Goal: Task Accomplishment & Management: Use online tool/utility

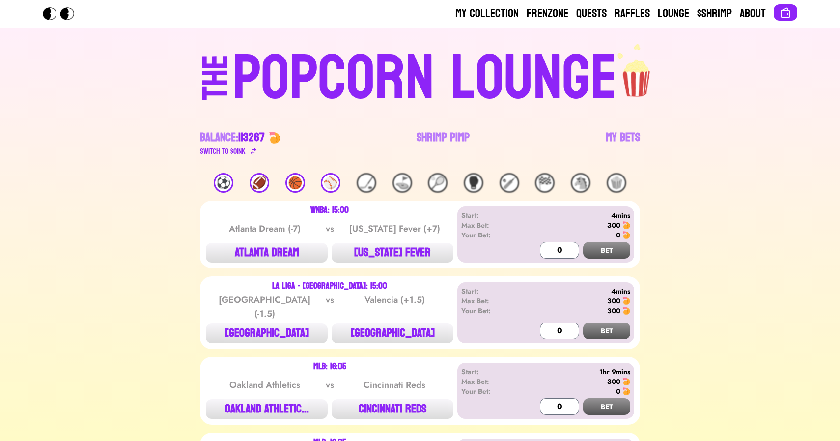
click at [261, 180] on div "🏈" at bounding box center [259, 183] width 20 height 20
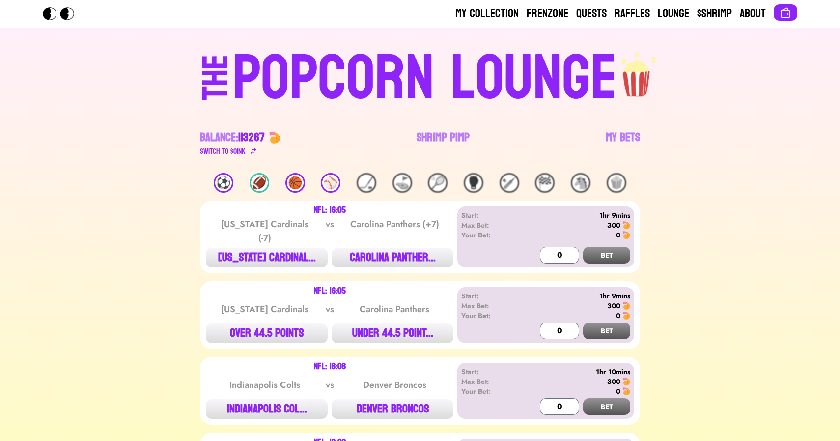
click at [293, 184] on div "🏀" at bounding box center [295, 183] width 20 height 20
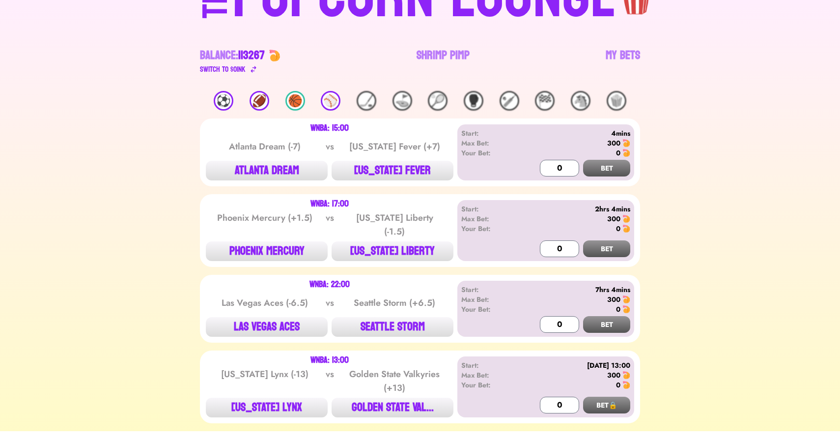
scroll to position [102, 0]
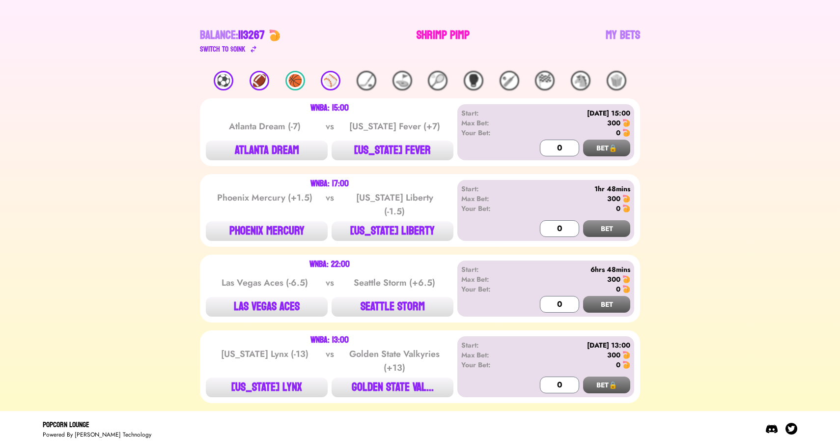
click at [438, 35] on link "Shrimp Pimp" at bounding box center [442, 42] width 53 height 28
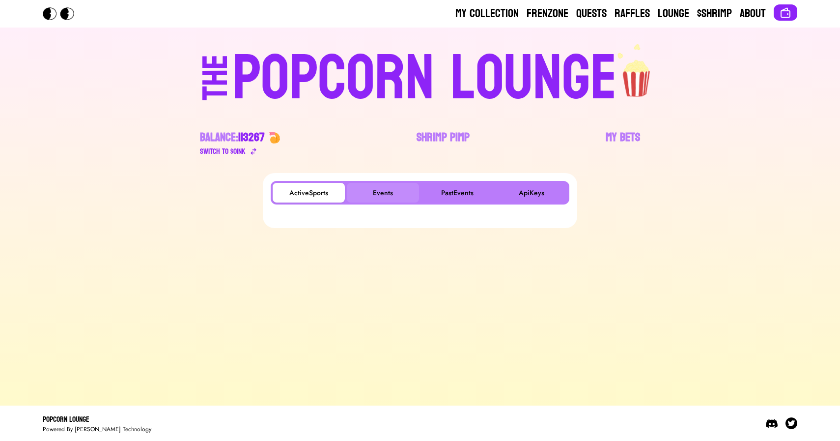
click at [389, 183] on button "Events" at bounding box center [383, 193] width 72 height 20
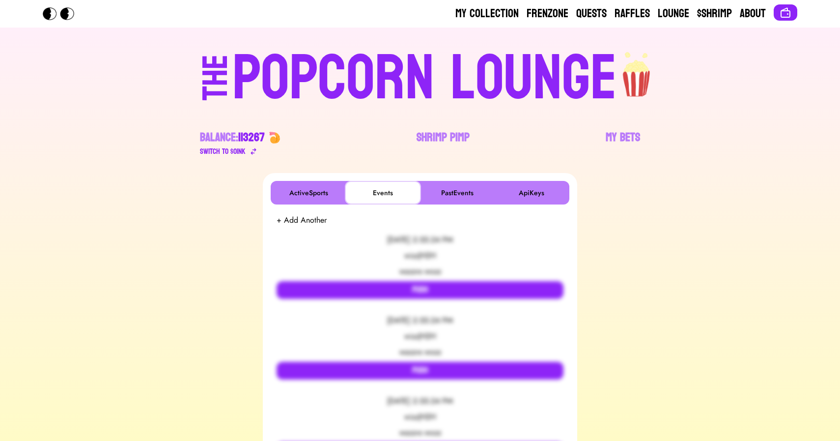
click at [389, 183] on button "Events" at bounding box center [383, 193] width 72 height 20
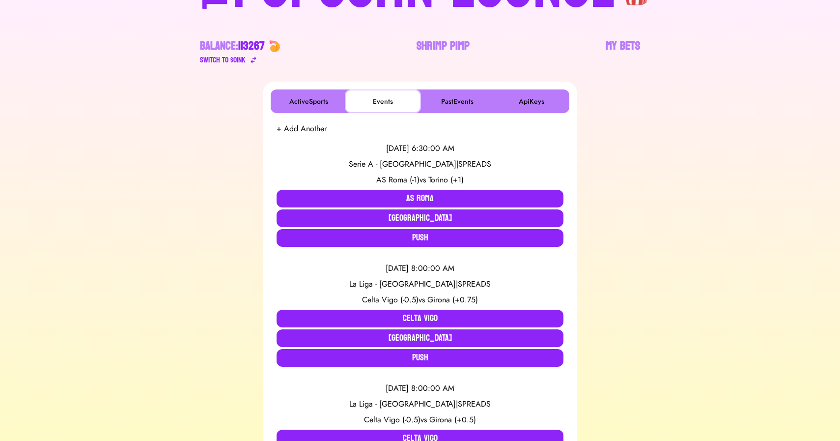
scroll to position [94, 0]
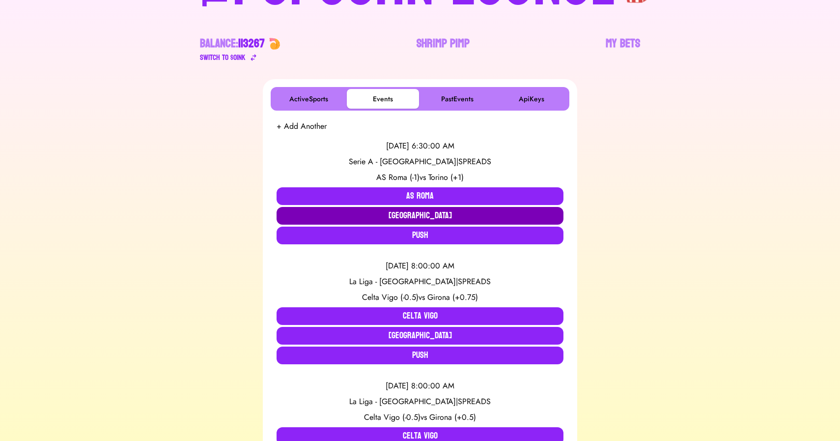
click at [412, 215] on button "[GEOGRAPHIC_DATA]" at bounding box center [419, 216] width 287 height 18
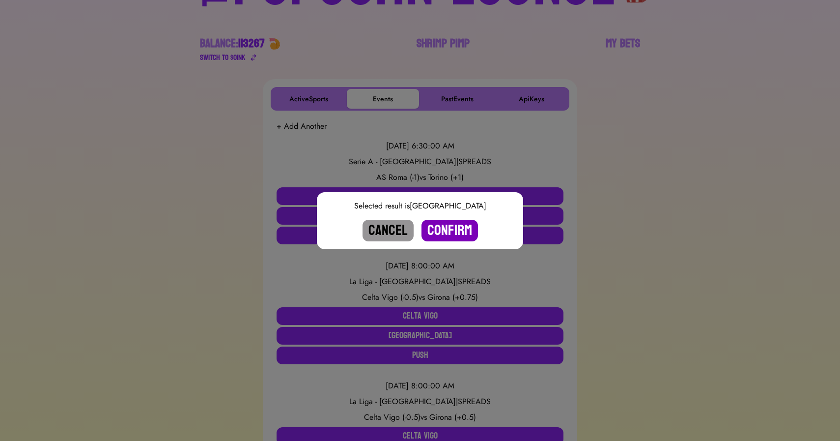
click at [442, 229] on button "Confirm" at bounding box center [449, 231] width 56 height 22
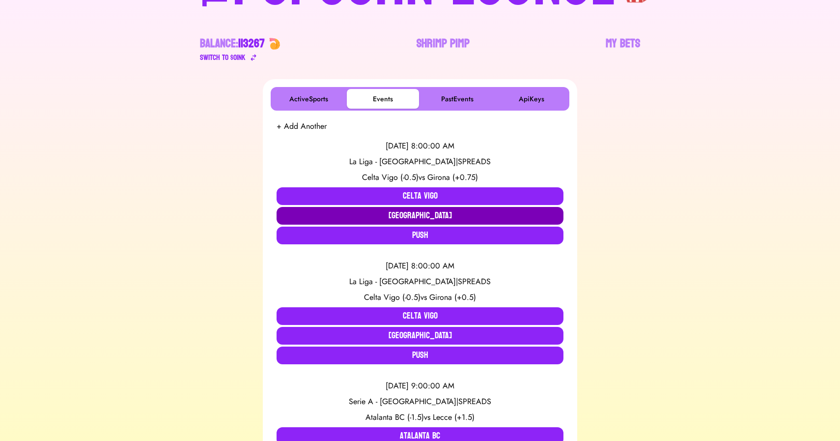
click at [348, 215] on button "[GEOGRAPHIC_DATA]" at bounding box center [419, 216] width 287 height 18
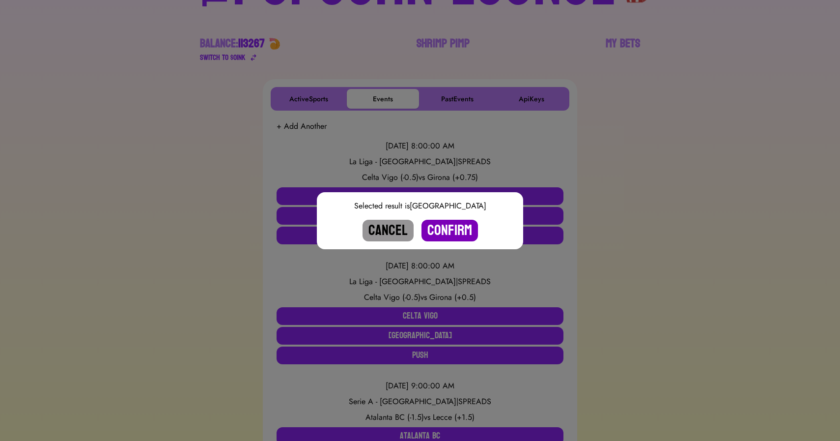
click at [450, 229] on button "Confirm" at bounding box center [449, 231] width 56 height 22
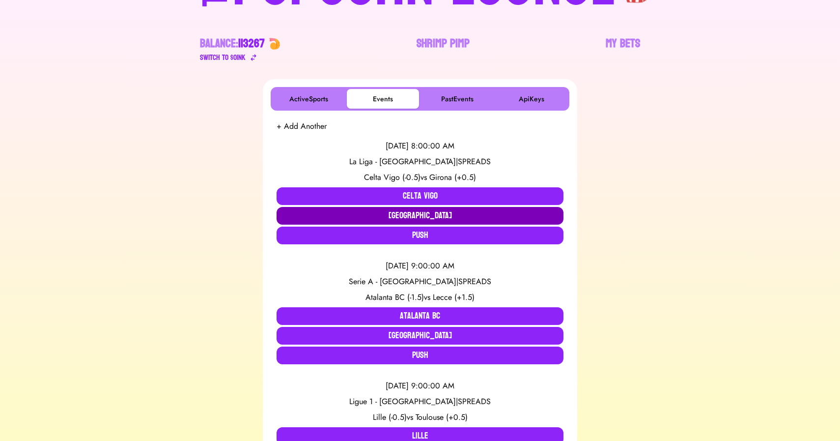
click at [432, 217] on button "Girona" at bounding box center [419, 216] width 287 height 18
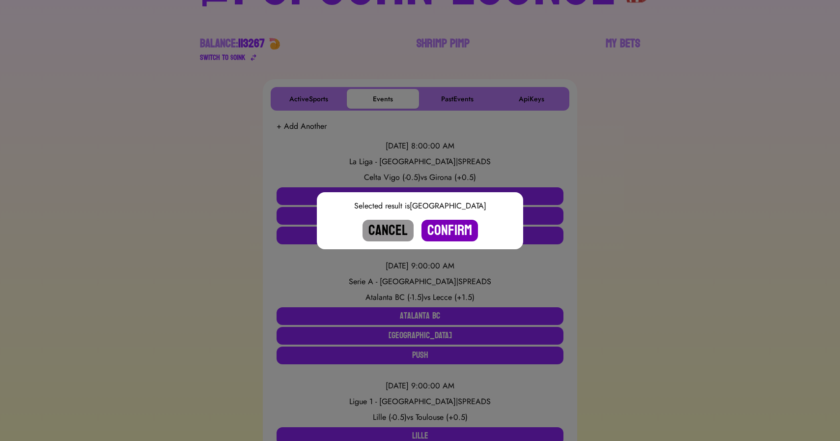
click at [456, 237] on button "Confirm" at bounding box center [449, 231] width 56 height 22
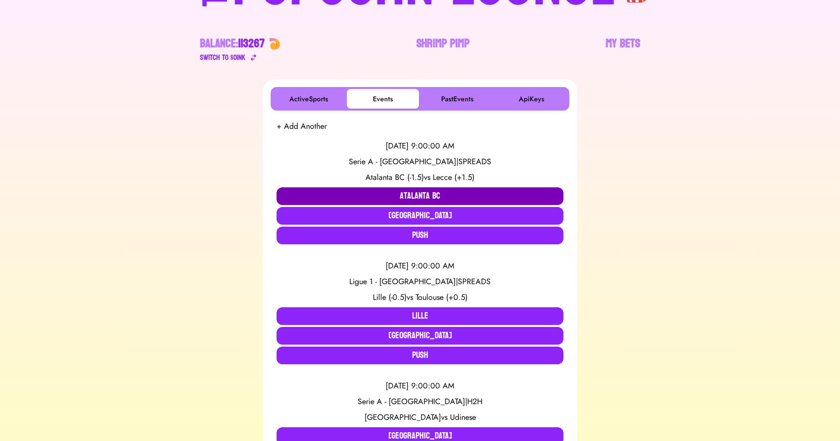
click at [330, 193] on button "Atalanta BC" at bounding box center [419, 196] width 287 height 18
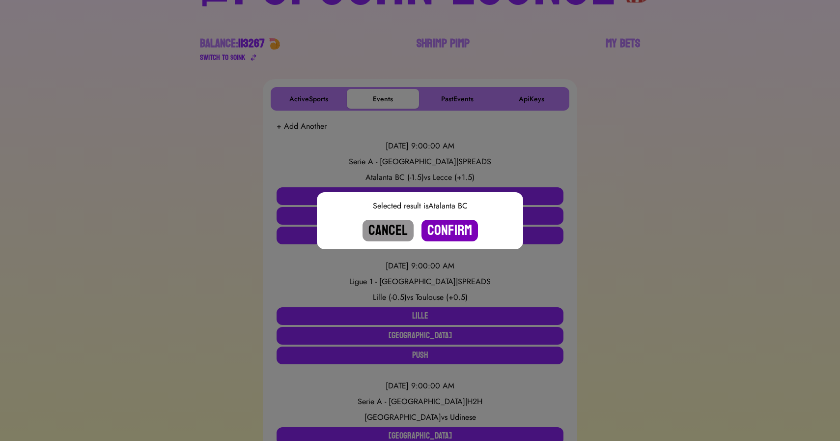
click at [450, 226] on button "Confirm" at bounding box center [449, 231] width 56 height 22
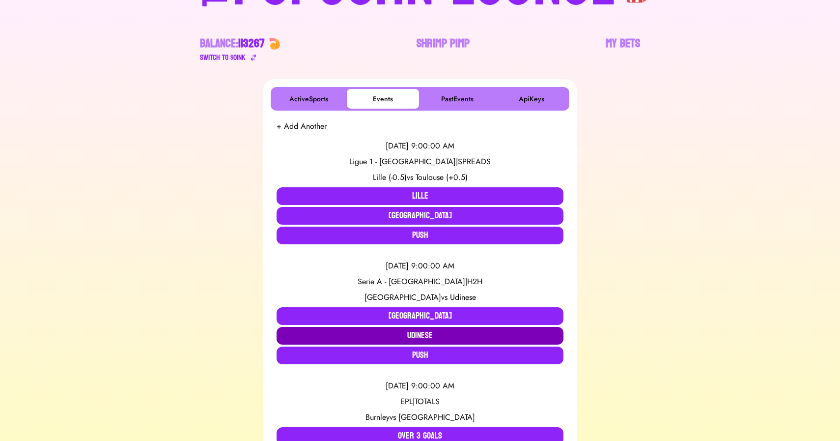
click at [328, 332] on button "Udinese" at bounding box center [419, 336] width 287 height 18
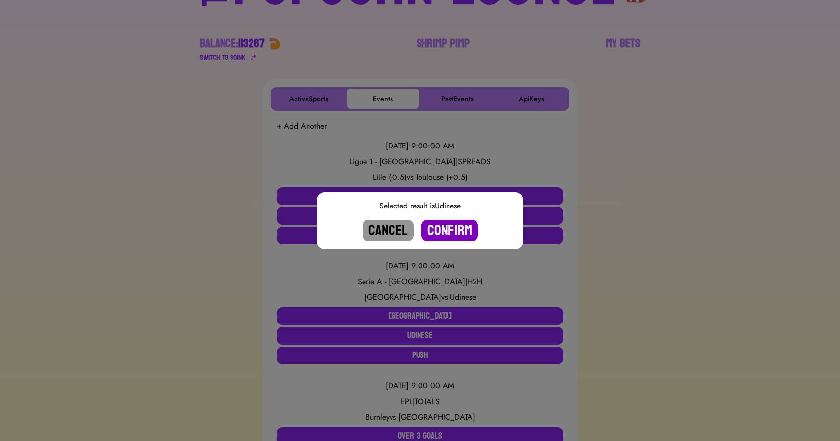
click at [452, 227] on button "Confirm" at bounding box center [449, 231] width 56 height 22
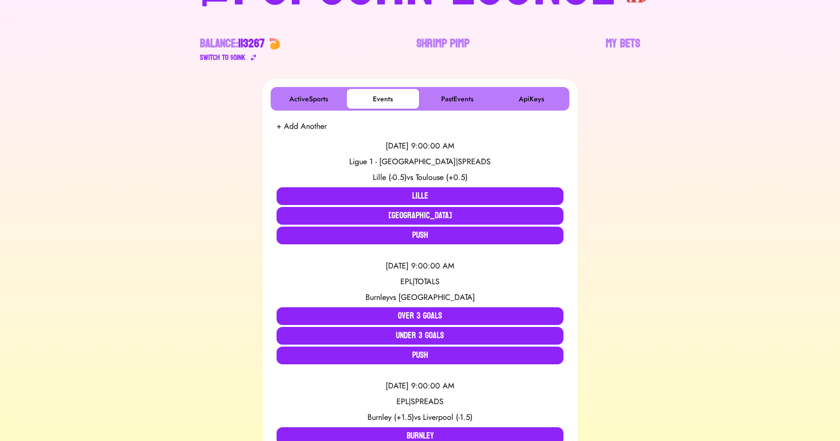
scroll to position [1473, 0]
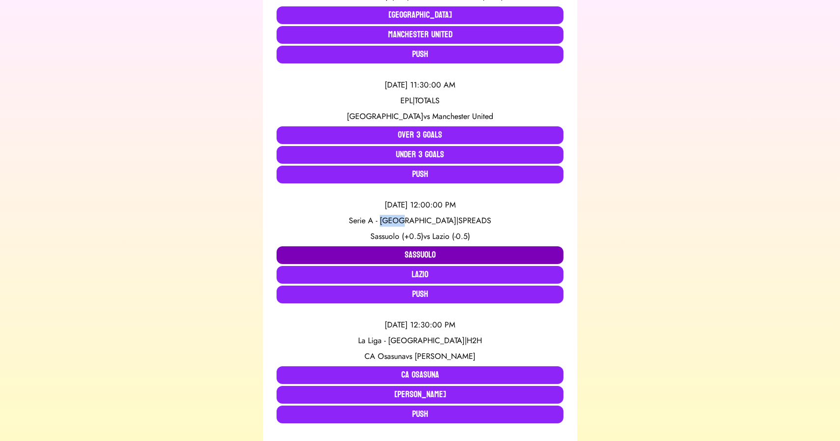
click at [368, 253] on button "Sassuolo" at bounding box center [419, 255] width 287 height 18
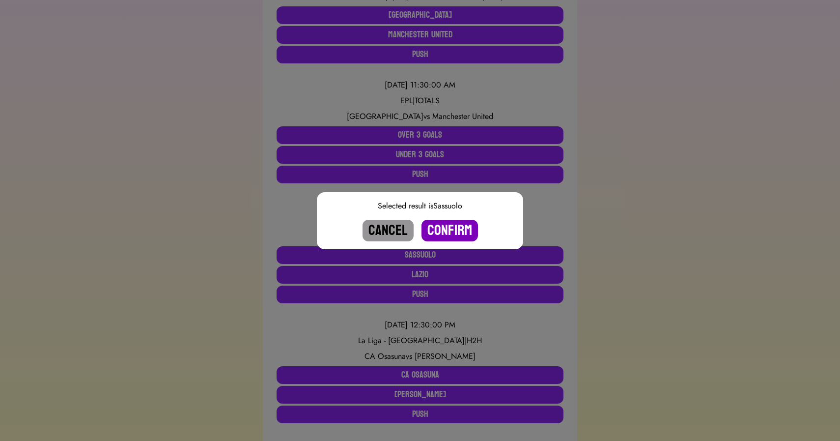
click at [459, 236] on button "Confirm" at bounding box center [449, 231] width 56 height 22
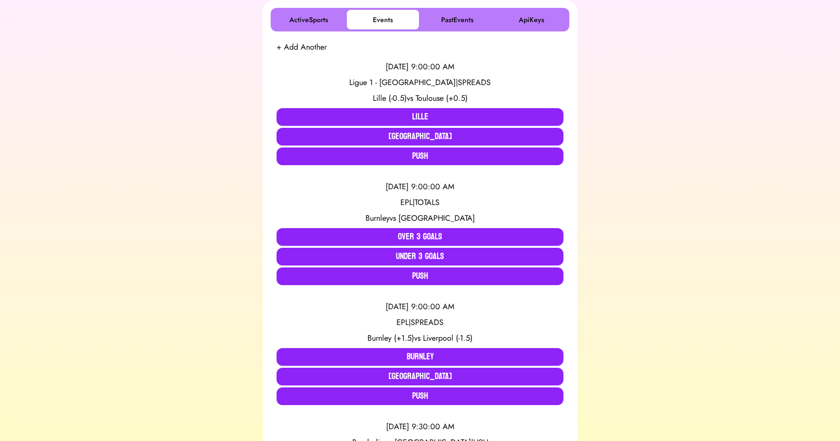
scroll to position [174, 0]
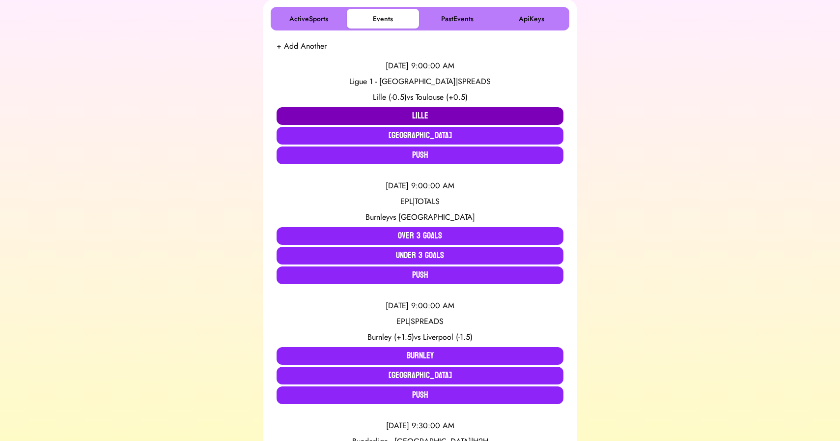
click at [344, 114] on button "Lille" at bounding box center [419, 116] width 287 height 18
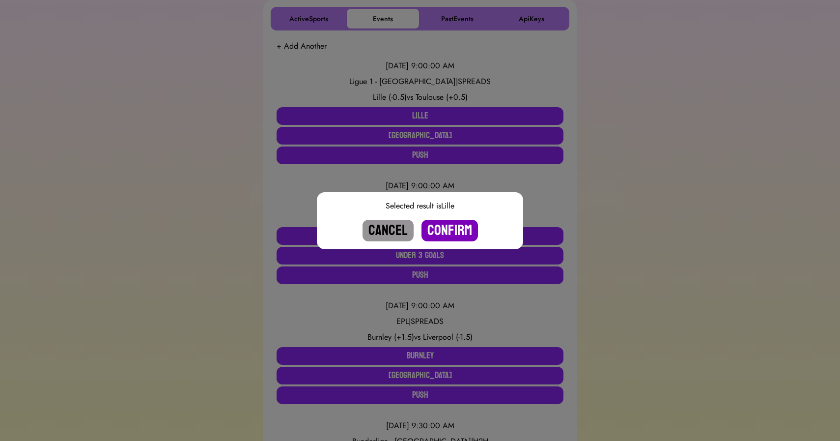
click at [447, 225] on button "Confirm" at bounding box center [449, 231] width 56 height 22
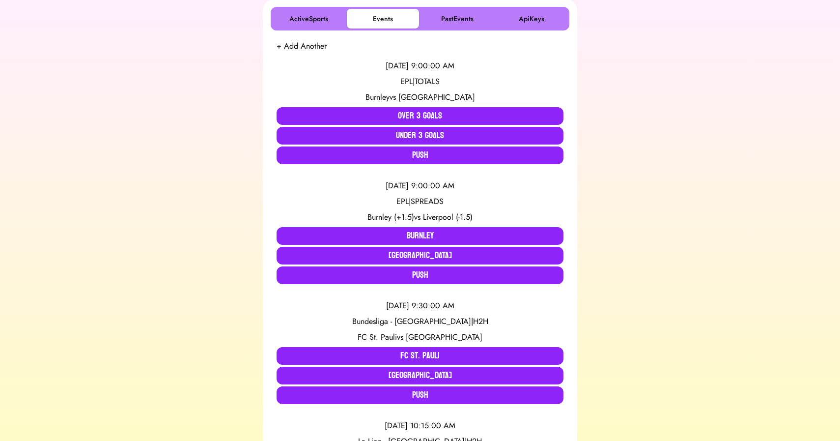
scroll to position [770, 0]
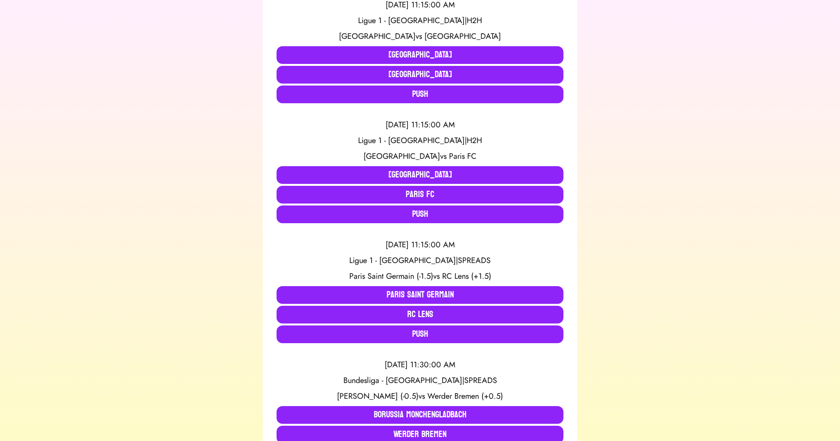
scroll to position [834, 0]
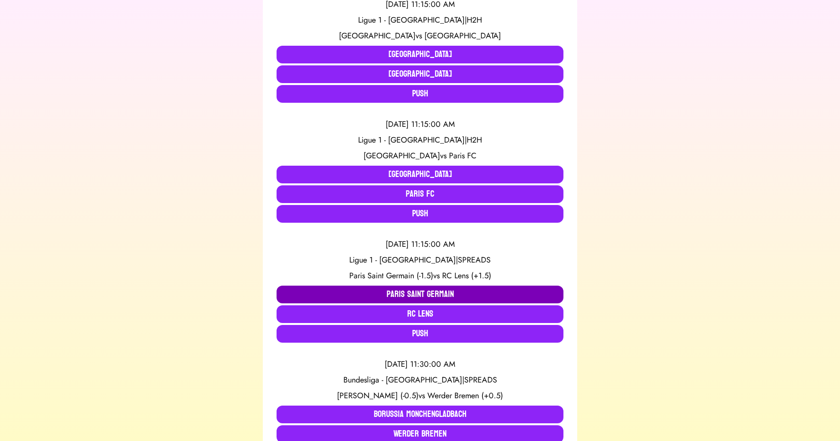
click at [385, 292] on button "Paris Saint Germain" at bounding box center [419, 294] width 287 height 18
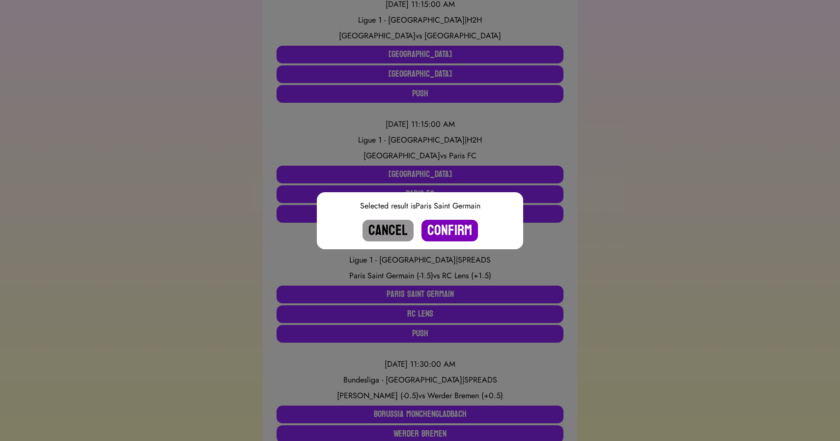
click at [458, 226] on button "Confirm" at bounding box center [449, 231] width 56 height 22
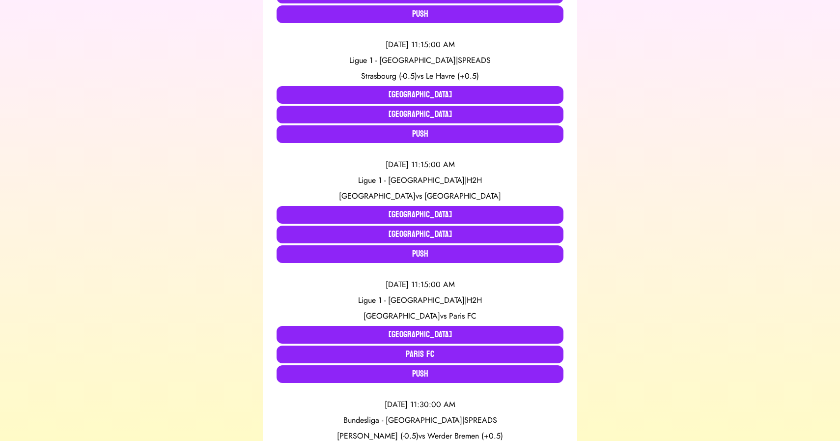
scroll to position [680, 0]
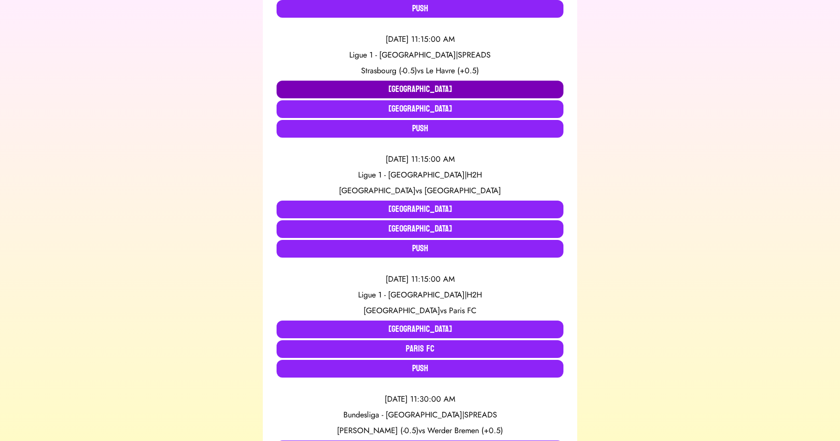
click at [419, 88] on button "Strasbourg" at bounding box center [419, 90] width 287 height 18
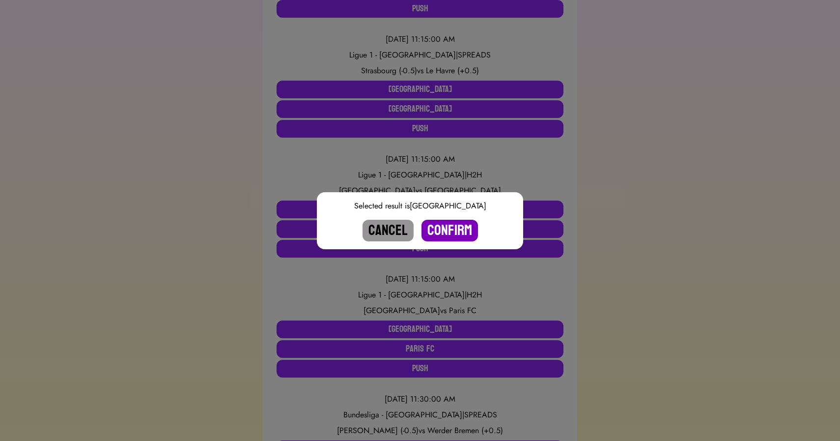
click at [457, 226] on button "Confirm" at bounding box center [449, 231] width 56 height 22
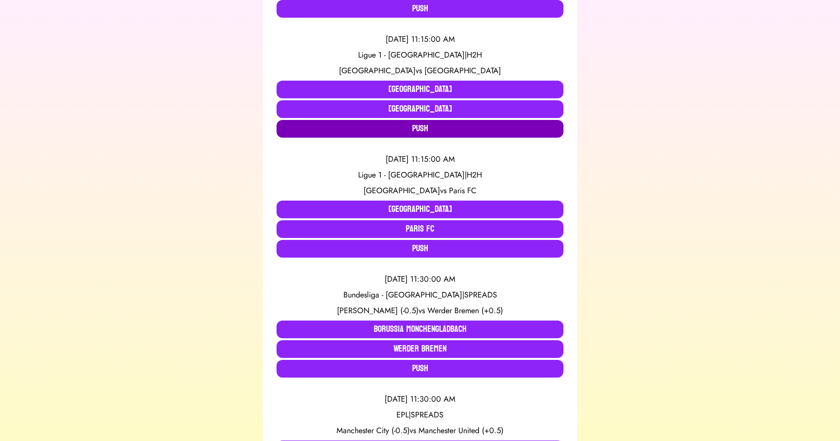
click at [409, 128] on button "Push" at bounding box center [419, 129] width 287 height 18
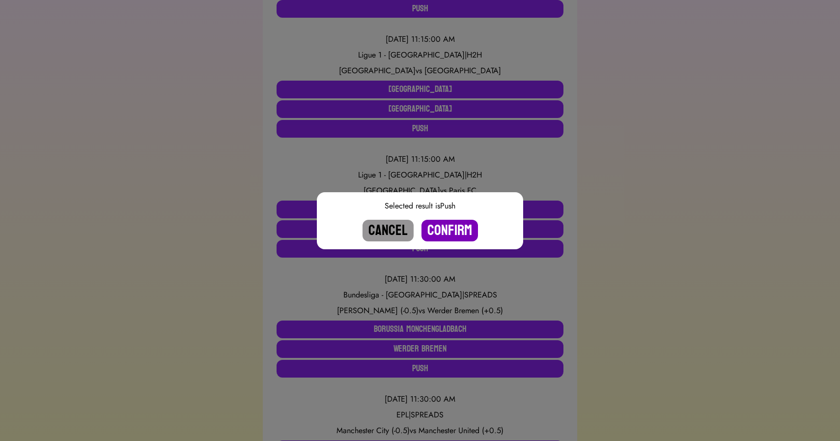
click at [455, 233] on button "Confirm" at bounding box center [449, 231] width 56 height 22
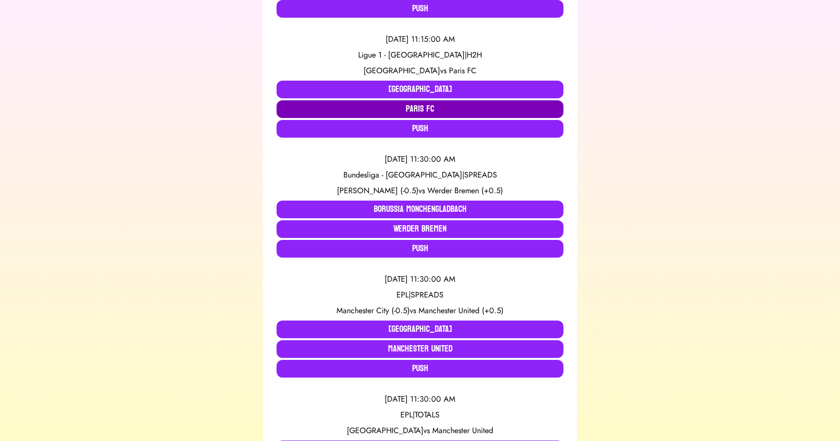
click at [428, 113] on button "Paris FC" at bounding box center [419, 109] width 287 height 18
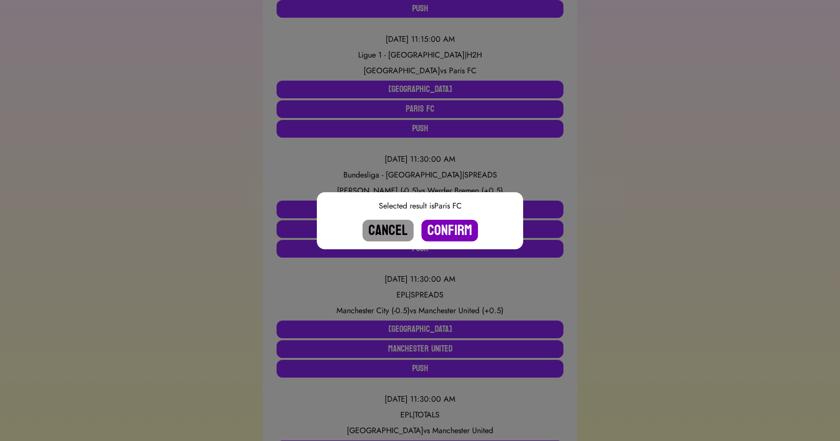
click at [448, 226] on button "Confirm" at bounding box center [449, 231] width 56 height 22
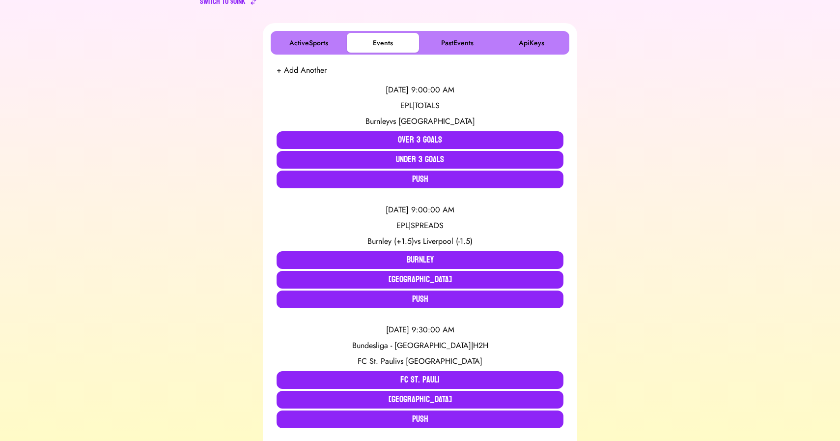
scroll to position [159, 0]
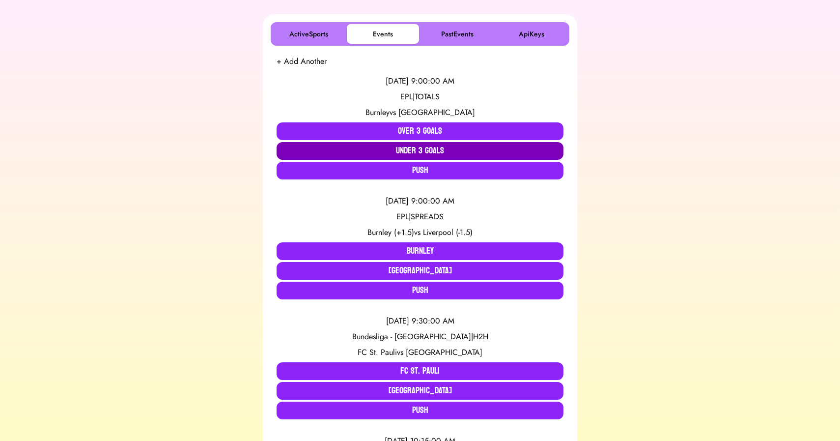
click at [372, 152] on button "Under 3 Goals" at bounding box center [419, 151] width 287 height 18
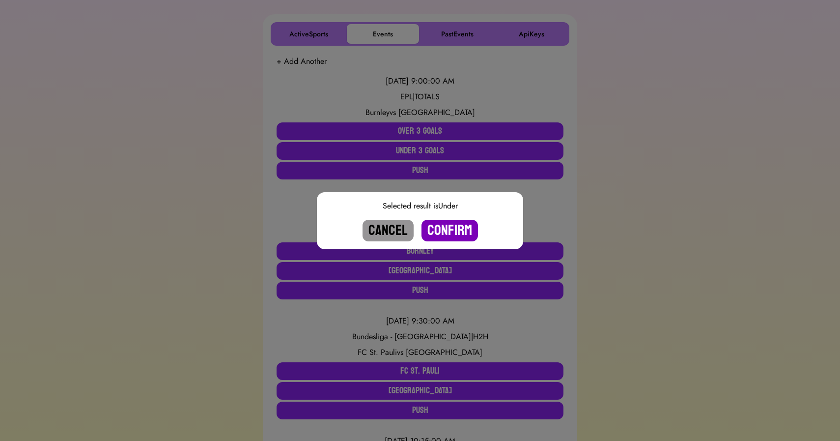
click at [452, 229] on button "Confirm" at bounding box center [449, 231] width 56 height 22
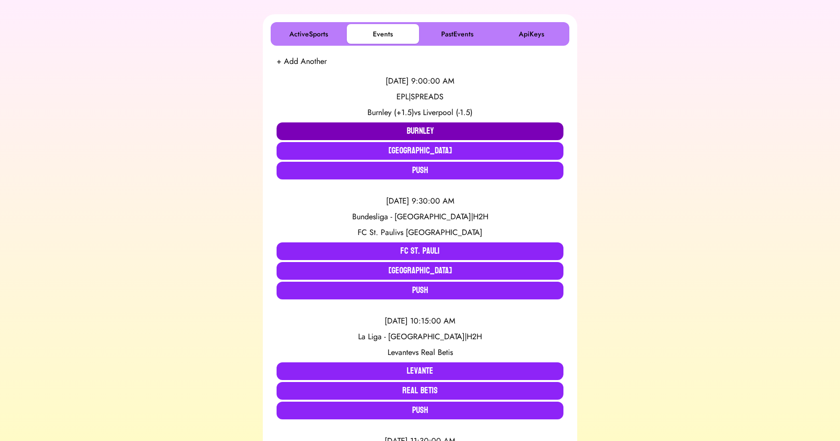
click at [404, 134] on button "Burnley" at bounding box center [419, 131] width 287 height 18
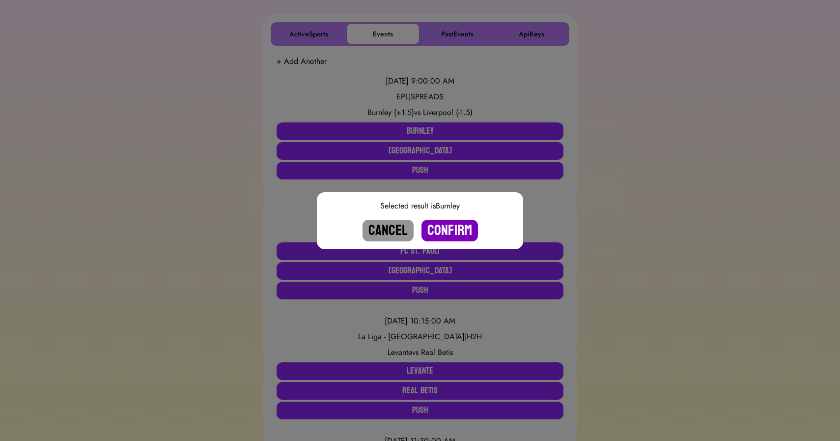
click at [450, 229] on button "Confirm" at bounding box center [449, 231] width 56 height 22
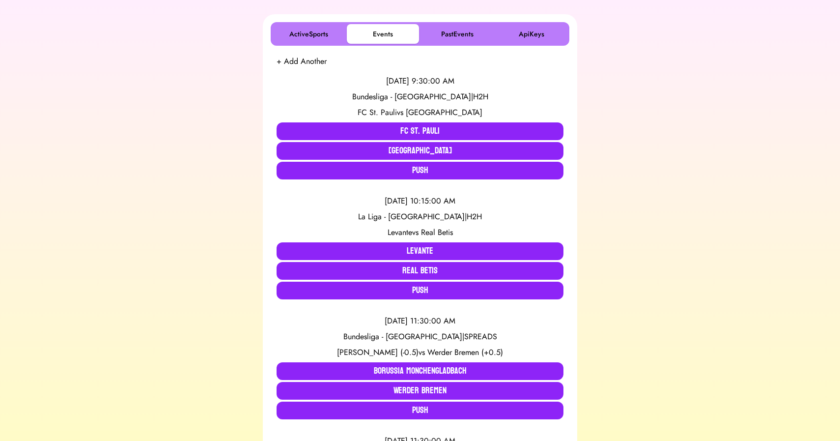
scroll to position [394, 0]
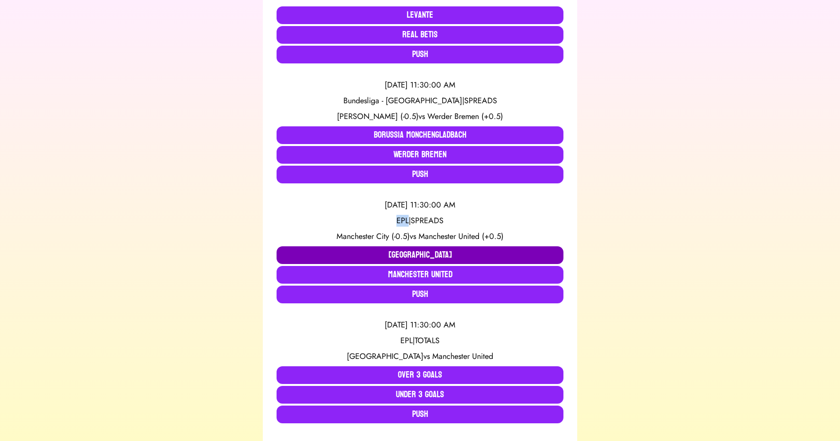
click at [364, 253] on button "Manchester City" at bounding box center [419, 255] width 287 height 18
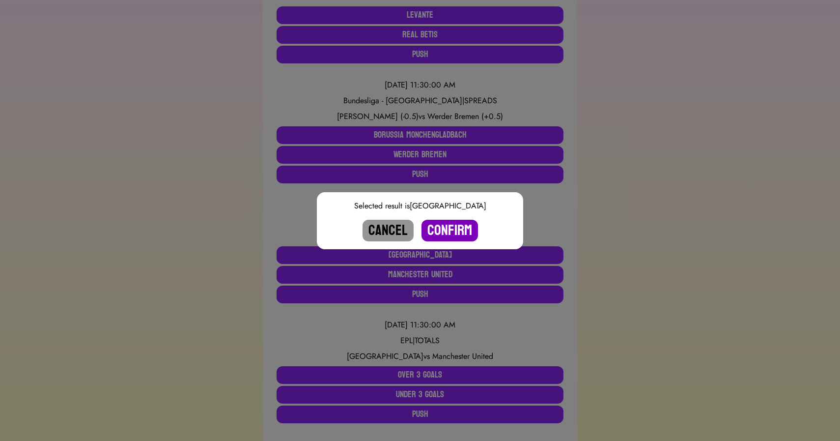
click at [449, 228] on button "Confirm" at bounding box center [449, 231] width 56 height 22
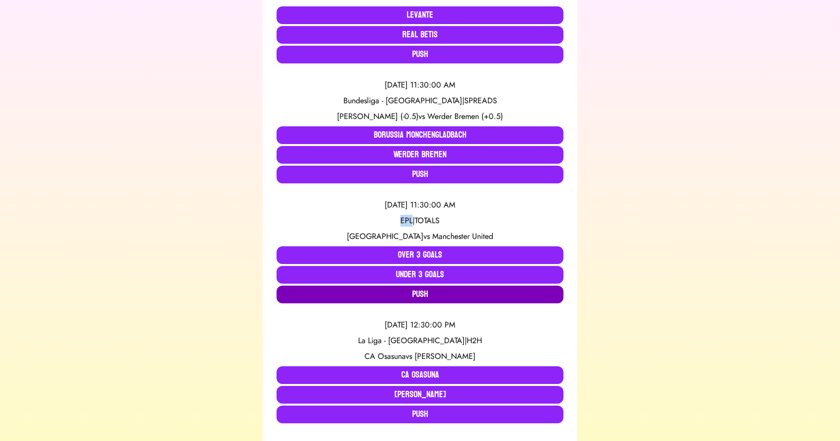
click at [438, 296] on button "Push" at bounding box center [419, 294] width 287 height 18
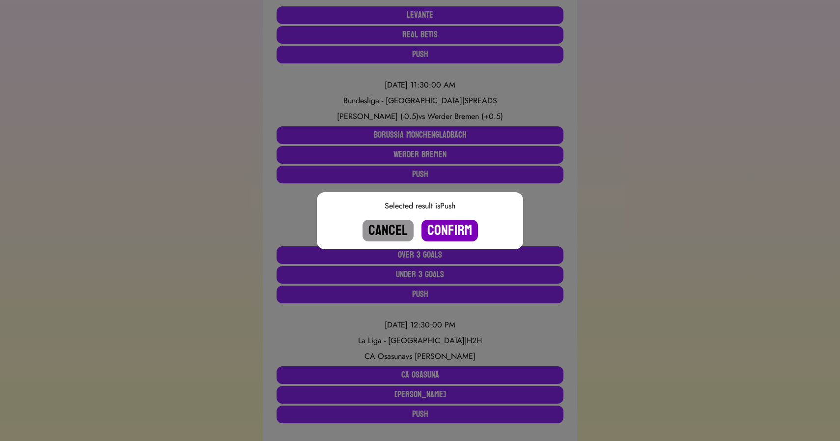
click at [449, 236] on button "Confirm" at bounding box center [449, 231] width 56 height 22
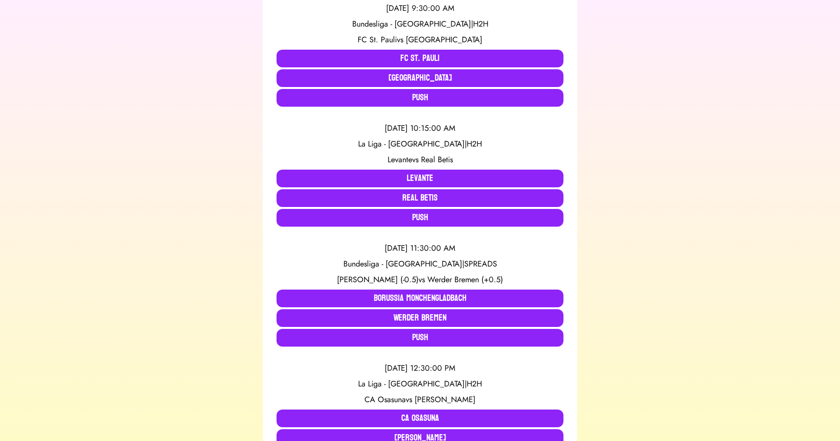
scroll to position [211, 0]
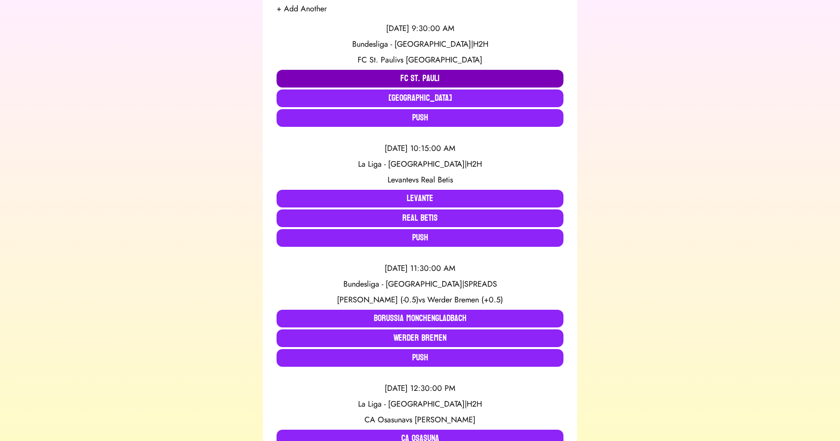
click at [376, 80] on button "FC St. Pauli" at bounding box center [419, 79] width 287 height 18
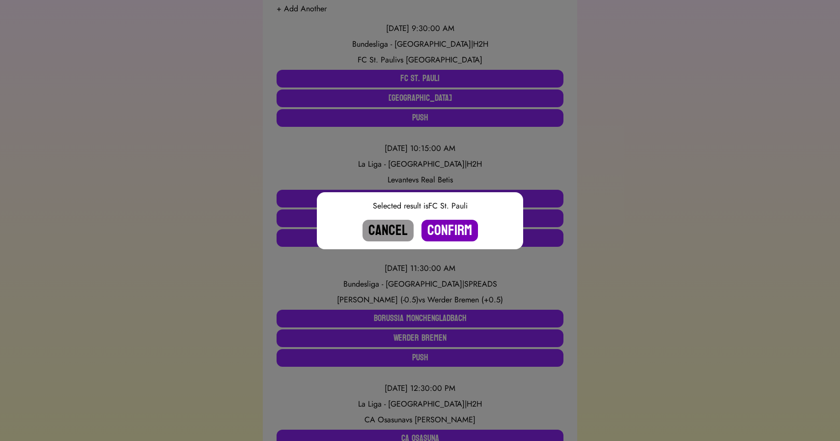
click at [449, 229] on button "Confirm" at bounding box center [449, 231] width 56 height 22
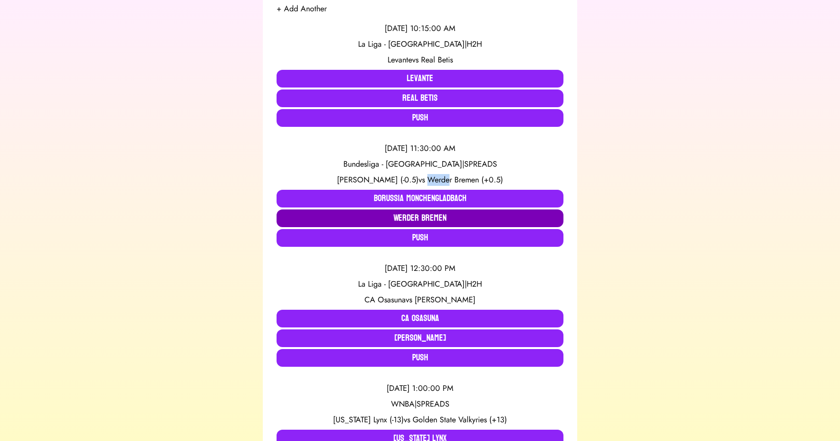
click at [409, 215] on button "Werder Bremen" at bounding box center [419, 218] width 287 height 18
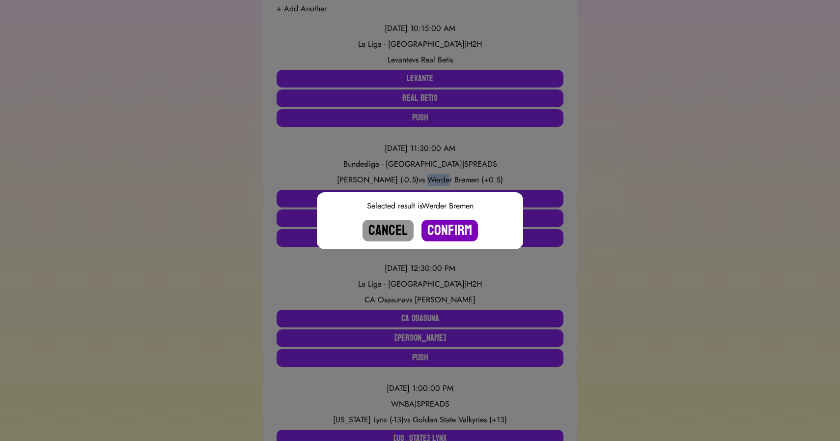
click at [462, 228] on button "Confirm" at bounding box center [449, 231] width 56 height 22
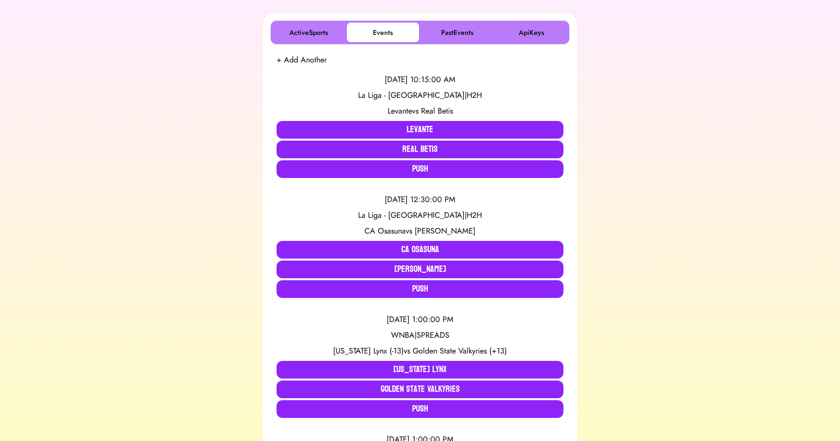
scroll to position [160, 0]
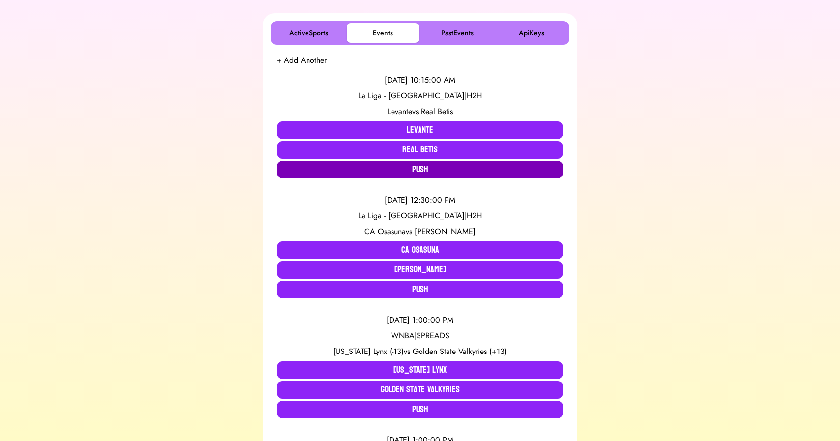
click at [363, 169] on button "Push" at bounding box center [419, 170] width 287 height 18
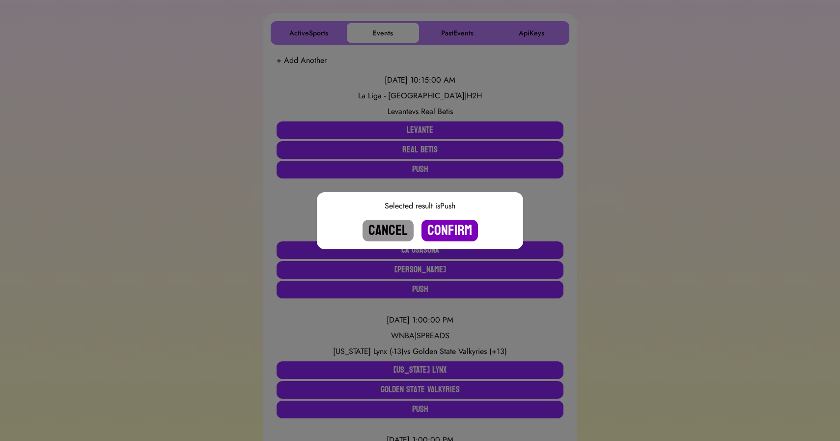
click at [448, 228] on button "Confirm" at bounding box center [449, 231] width 56 height 22
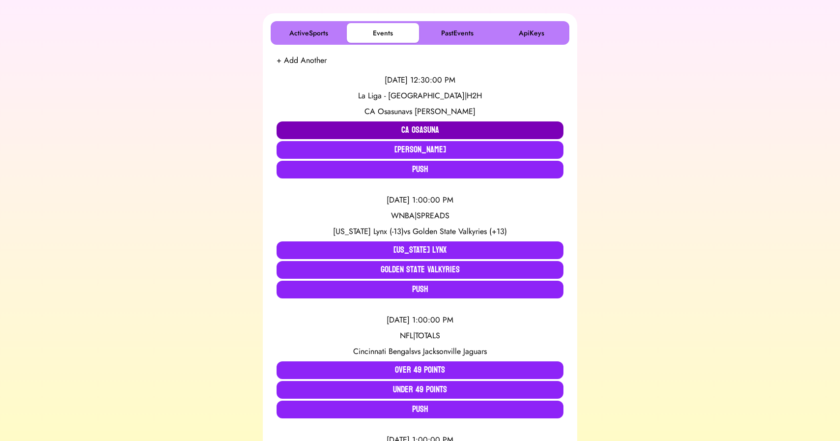
click at [375, 131] on button "CA Osasuna" at bounding box center [419, 130] width 287 height 18
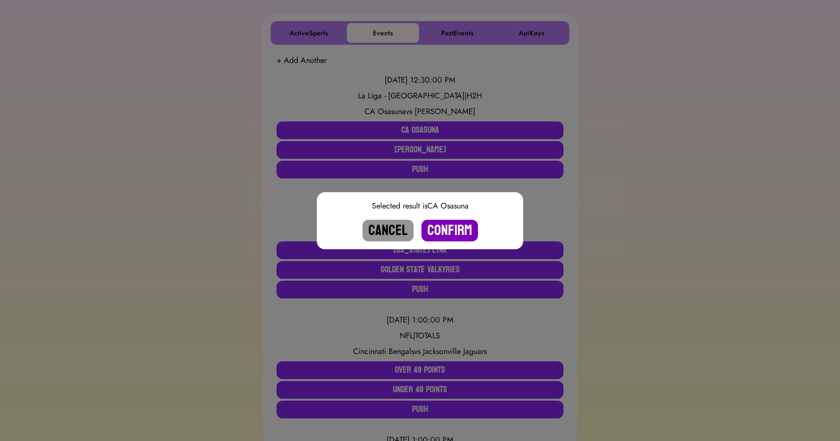
click at [456, 228] on button "Confirm" at bounding box center [449, 231] width 56 height 22
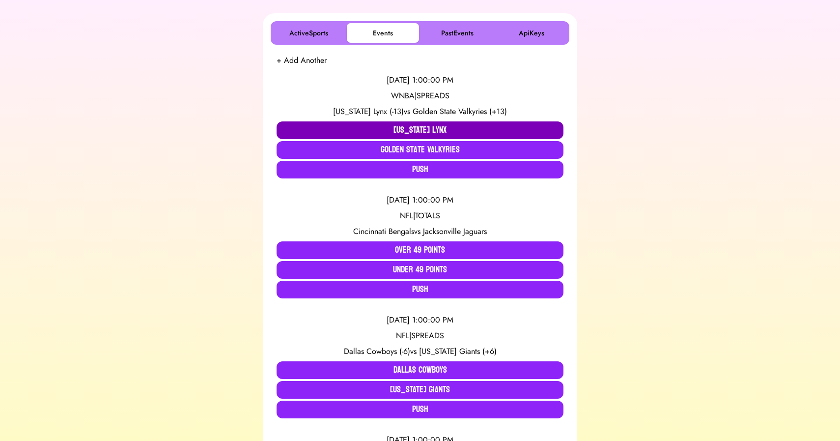
click at [296, 131] on button "Minnesota Lynx" at bounding box center [419, 130] width 287 height 18
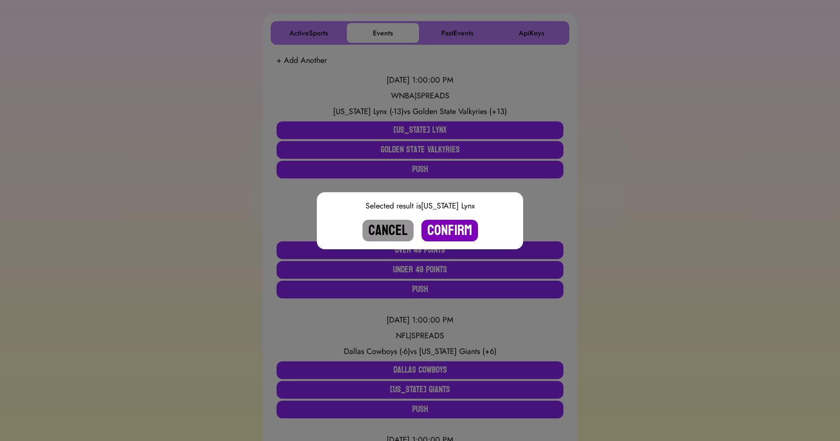
click at [440, 225] on button "Confirm" at bounding box center [449, 231] width 56 height 22
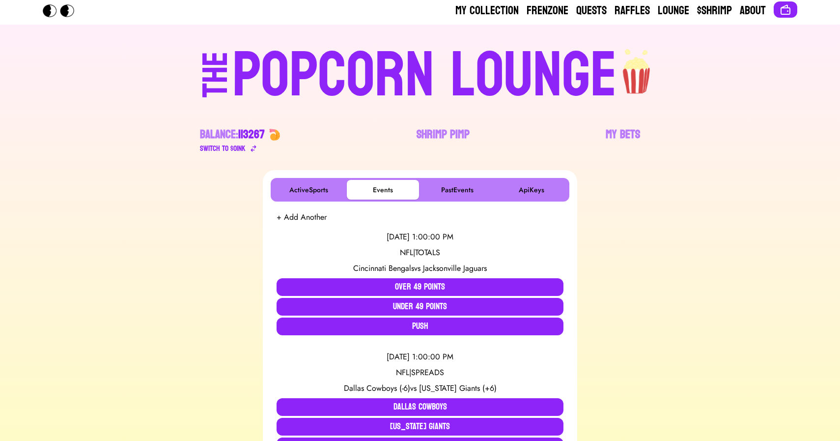
scroll to position [0, 0]
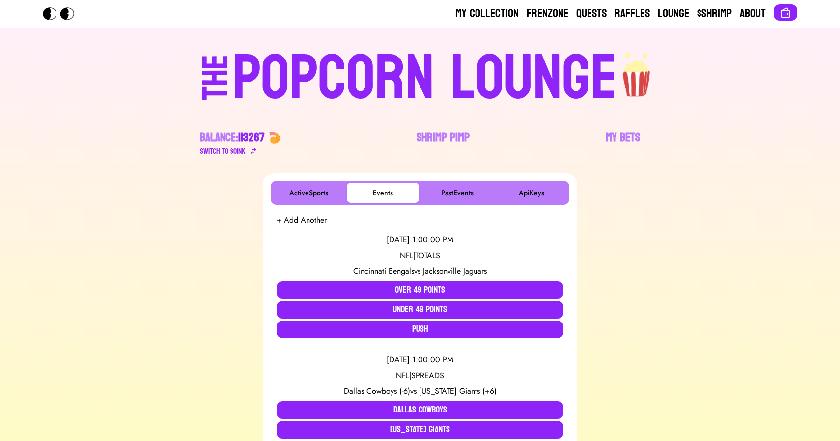
click at [433, 65] on div "POPCORN LOUNGE" at bounding box center [424, 78] width 385 height 63
